Goal: Contribute content

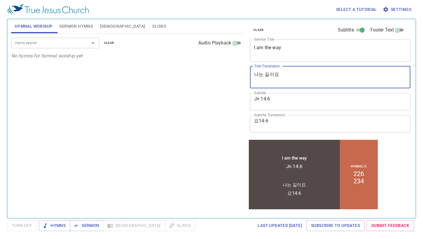
click at [287, 78] on textarea "나는 길이요" at bounding box center [330, 76] width 152 height 11
drag, startPoint x: 286, startPoint y: 77, endPoint x: 248, endPoint y: 76, distance: 38.8
click at [248, 76] on div "clear Subtitle Footer Text Sermon Title I am the way x Sermon Title Title Trans…" at bounding box center [330, 116] width 169 height 199
paste textarea "금년에는 그대로 두고서"
type textarea "금년에는 그대로 두고서"
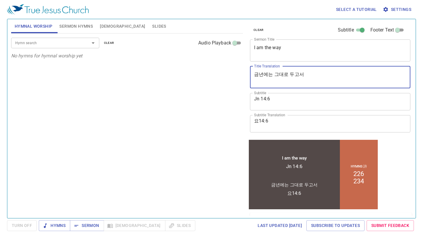
click at [287, 51] on textarea "I am the way" at bounding box center [330, 50] width 152 height 11
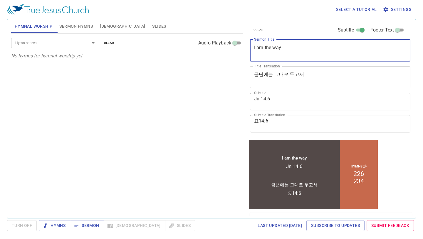
drag, startPoint x: 292, startPoint y: 50, endPoint x: 252, endPoint y: 49, distance: 39.7
click at [252, 49] on div "I am the way x Sermon Title" at bounding box center [330, 50] width 161 height 22
type textarea "Let it alone for this year"
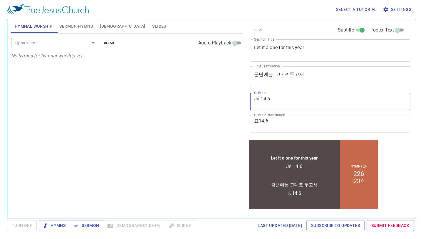
drag, startPoint x: 277, startPoint y: 105, endPoint x: 233, endPoint y: 98, distance: 45.3
click at [233, 98] on div "Hymnal Worship Sermon Hymns [DEMOGRAPHIC_DATA] Slides Hymn search Hymn search c…" at bounding box center [212, 116] width 406 height 199
type textarea "Lk 13:6-9"
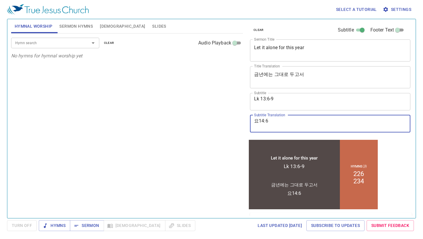
click at [280, 118] on textarea "요14:6" at bounding box center [330, 123] width 152 height 11
drag, startPoint x: 265, startPoint y: 119, endPoint x: 229, endPoint y: 119, distance: 35.9
click at [229, 119] on div "Hymnal Worship Sermon Hymns [DEMOGRAPHIC_DATA] Slides Hymn search Hymn search c…" at bounding box center [212, 116] width 406 height 199
paste textarea "눅13:6-9"
type textarea "눅13:6-9"
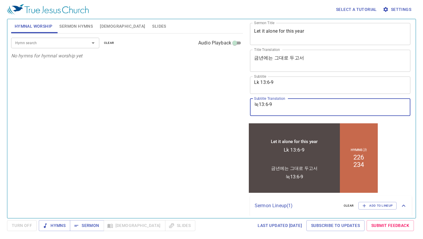
scroll to position [18, 0]
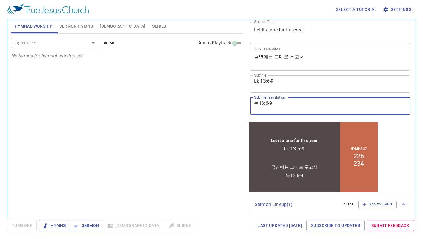
click at [80, 29] on span "Sermon Hymns" at bounding box center [76, 26] width 34 height 7
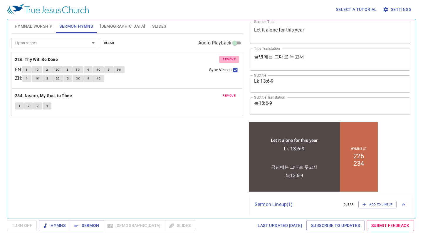
click at [228, 60] on span "remove" at bounding box center [229, 59] width 13 height 5
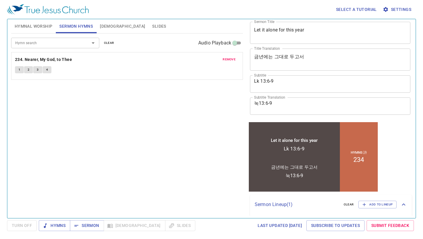
drag, startPoint x: 228, startPoint y: 60, endPoint x: 204, endPoint y: 61, distance: 24.4
click at [228, 60] on span "remove" at bounding box center [229, 59] width 13 height 5
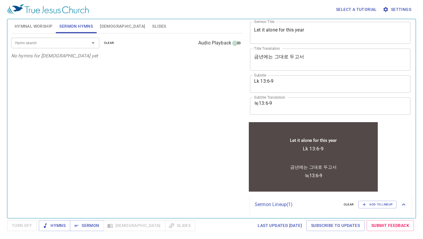
click at [65, 46] on input "Hymn search" at bounding box center [46, 42] width 67 height 7
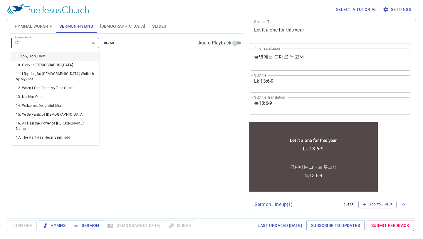
type input "179"
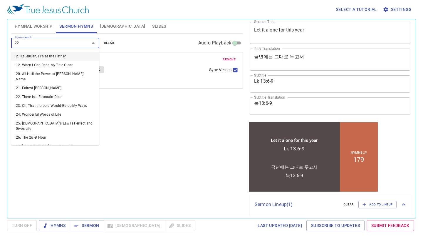
type input "226"
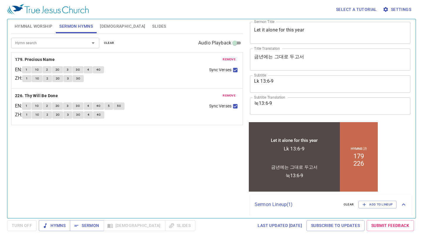
click at [278, 158] on div "금년에는 그대로 두고서" at bounding box center [294, 161] width 91 height 19
click at [95, 227] on span "Sermon" at bounding box center [87, 225] width 24 height 7
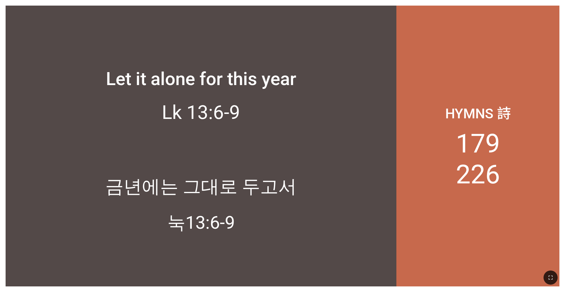
click at [317, 24] on div "Let it alone for this year" at bounding box center [201, 58] width 391 height 76
click at [303, 33] on div "Let it alone for this year" at bounding box center [201, 58] width 391 height 76
click at [423, 238] on icon "button" at bounding box center [550, 277] width 7 height 7
